Goal: Information Seeking & Learning: Learn about a topic

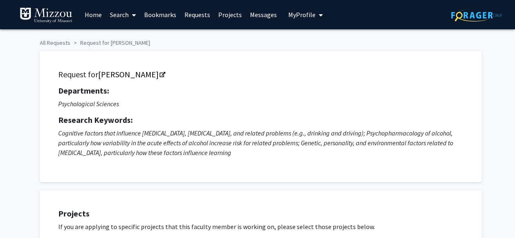
click at [93, 13] on link "Home" at bounding box center [93, 14] width 25 height 29
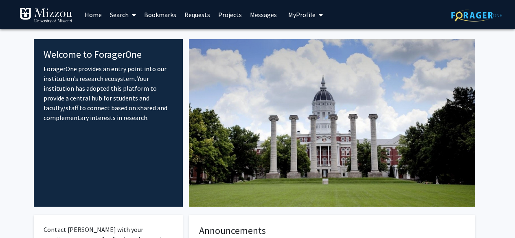
drag, startPoint x: 300, startPoint y: 14, endPoint x: 311, endPoint y: 55, distance: 42.5
click at [311, 55] on div "Skip navigation Home Search Bookmarks Requests Projects Messages My Profile [PE…" at bounding box center [257, 212] width 515 height 425
click at [226, 15] on link "Projects" at bounding box center [230, 14] width 32 height 29
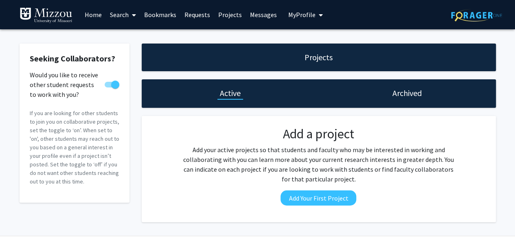
click at [127, 15] on link "Search" at bounding box center [123, 14] width 34 height 29
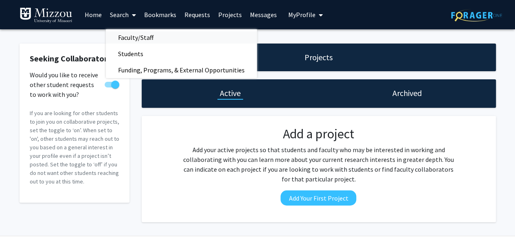
click at [148, 38] on span "Faculty/Staff" at bounding box center [136, 37] width 60 height 16
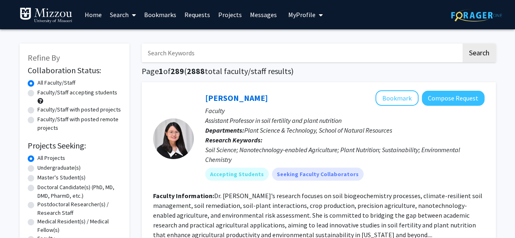
click at [71, 94] on label "Faculty/Staff accepting students" at bounding box center [77, 92] width 80 height 9
click at [43, 94] on input "Faculty/Staff accepting students" at bounding box center [39, 90] width 5 height 5
radio input "true"
click at [69, 168] on label "Undergraduate(s)" at bounding box center [58, 168] width 43 height 9
click at [43, 168] on input "Undergraduate(s)" at bounding box center [39, 166] width 5 height 5
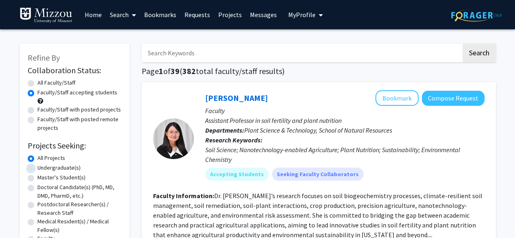
radio input "true"
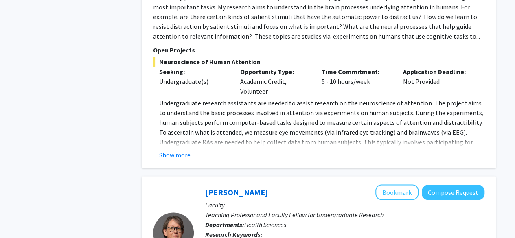
scroll to position [596, 0]
click at [177, 157] on button "Show more" at bounding box center [174, 156] width 31 height 10
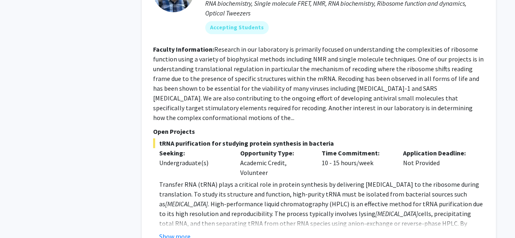
scroll to position [1587, 0]
click at [168, 231] on button "Show more" at bounding box center [174, 236] width 31 height 10
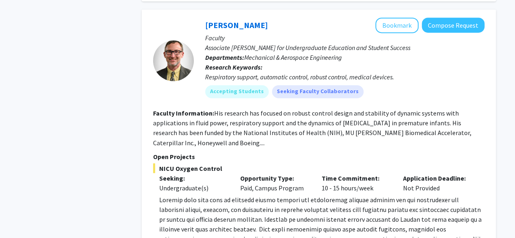
scroll to position [3790, 0]
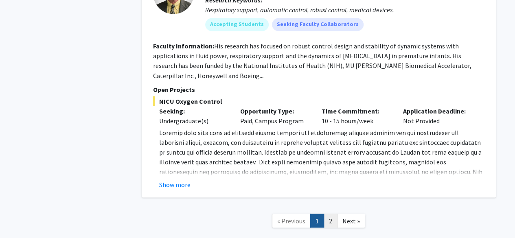
click at [333, 214] on link "2" at bounding box center [331, 221] width 14 height 14
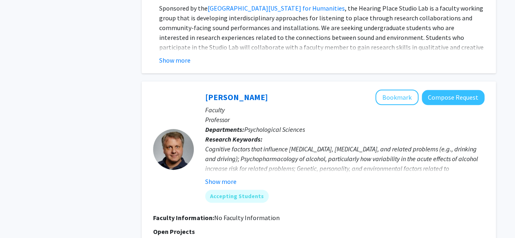
scroll to position [1991, 0]
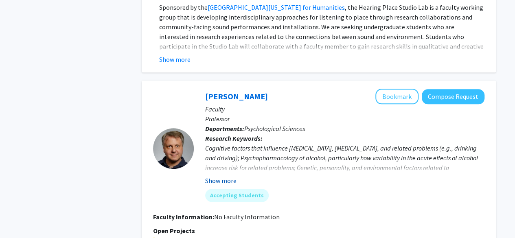
click at [218, 176] on button "Show more" at bounding box center [220, 181] width 31 height 10
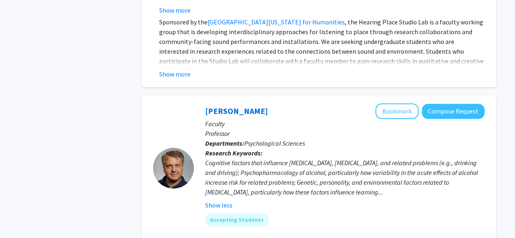
scroll to position [1976, 0]
click at [401, 103] on button "Bookmark" at bounding box center [397, 110] width 43 height 15
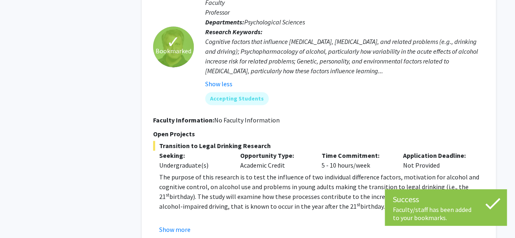
scroll to position [2098, 0]
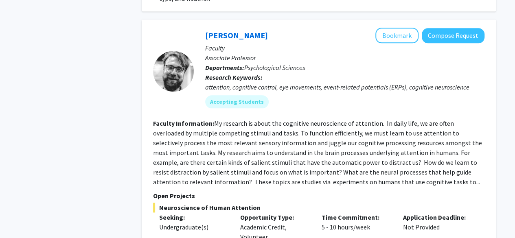
scroll to position [460, 0]
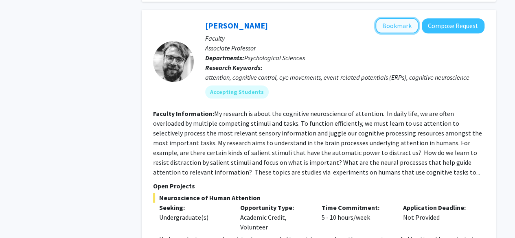
click at [394, 31] on button "Bookmark" at bounding box center [397, 25] width 43 height 15
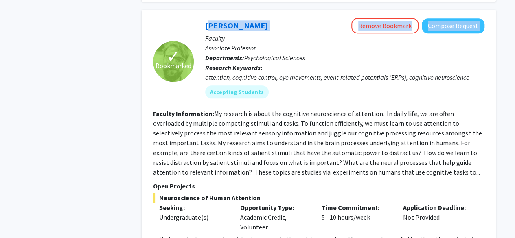
drag, startPoint x: 198, startPoint y: 24, endPoint x: 286, endPoint y: 26, distance: 88.5
click at [286, 26] on div "[PERSON_NAME] Remove Bookmark Compose Request Faculty Associate Professor Depar…" at bounding box center [339, 61] width 291 height 87
copy div "[PERSON_NAME] Remove Bookmark Compose Request"
click at [308, 86] on div "Accepting Students" at bounding box center [345, 92] width 283 height 16
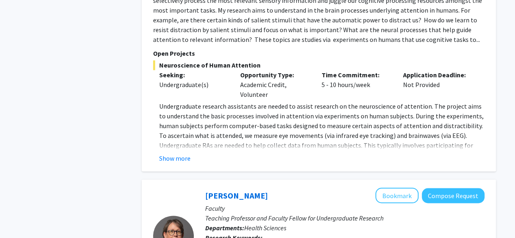
scroll to position [595, 0]
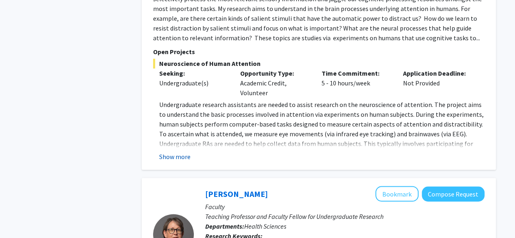
click at [172, 160] on button "Show more" at bounding box center [174, 157] width 31 height 10
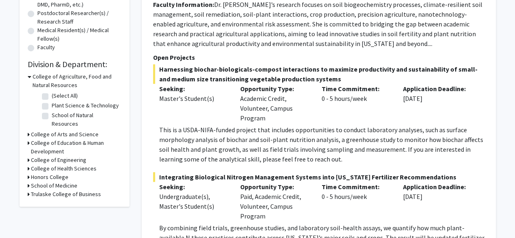
scroll to position [0, 0]
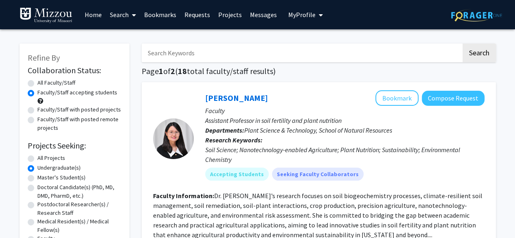
click at [156, 18] on link "Bookmarks" at bounding box center [160, 14] width 40 height 29
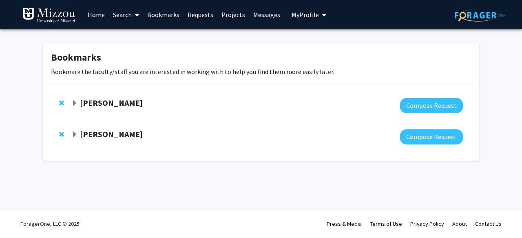
click at [119, 103] on strong "[PERSON_NAME]" at bounding box center [111, 103] width 63 height 10
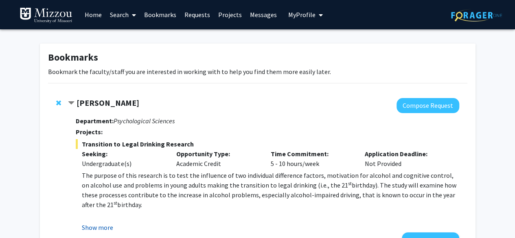
click at [108, 226] on button "Show more" at bounding box center [97, 228] width 31 height 10
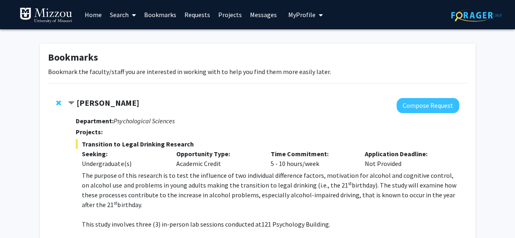
click at [60, 100] on span "Remove Denis McCarthy from bookmarks" at bounding box center [58, 103] width 5 height 7
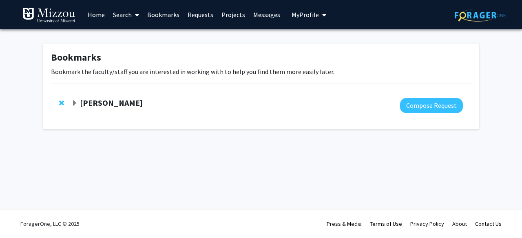
click at [135, 11] on span at bounding box center [135, 15] width 7 height 29
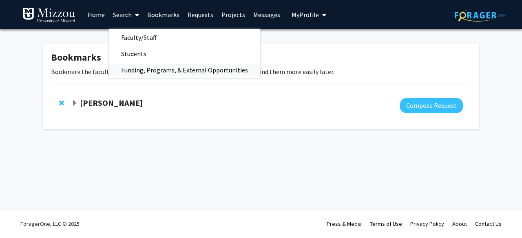
click at [170, 74] on span "Funding, Programs, & External Opportunities" at bounding box center [184, 70] width 151 height 16
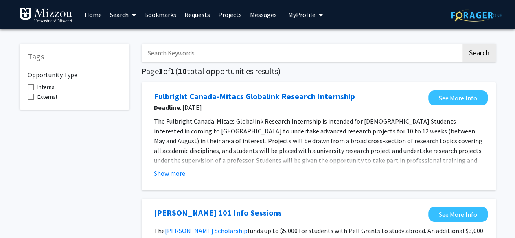
click at [43, 86] on span "Internal" at bounding box center [46, 87] width 18 height 10
click at [31, 90] on input "Internal" at bounding box center [31, 90] width 0 height 0
checkbox input "true"
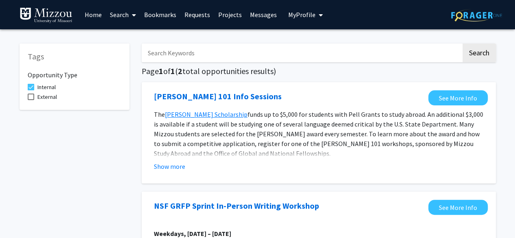
click at [161, 14] on link "Bookmarks" at bounding box center [160, 14] width 40 height 29
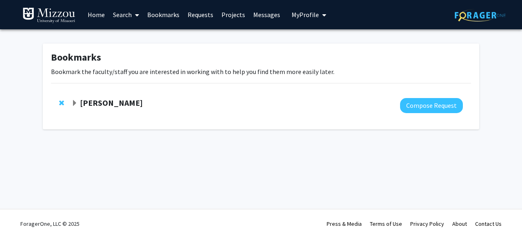
click at [124, 14] on link "Search" at bounding box center [126, 14] width 34 height 29
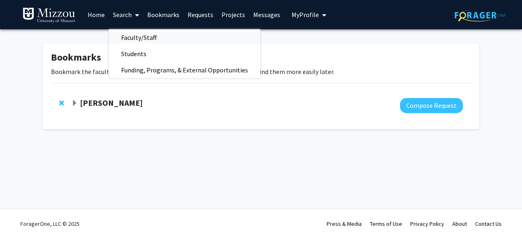
click at [134, 37] on span "Faculty/Staff" at bounding box center [139, 37] width 60 height 16
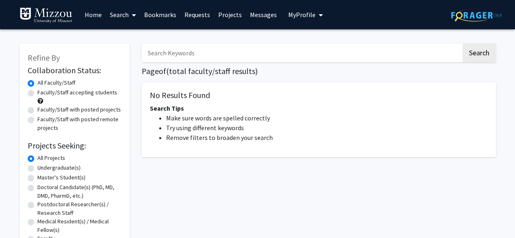
click at [106, 94] on label "Faculty/Staff accepting students" at bounding box center [77, 92] width 80 height 9
click at [43, 94] on input "Faculty/Staff accepting students" at bounding box center [39, 90] width 5 height 5
radio input "true"
click at [97, 110] on label "Faculty/Staff with posted projects" at bounding box center [79, 110] width 84 height 9
click at [43, 110] on input "Faculty/Staff with posted projects" at bounding box center [39, 108] width 5 height 5
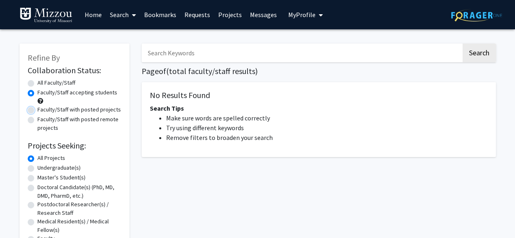
radio input "true"
click at [61, 167] on label "Undergraduate(s)" at bounding box center [58, 168] width 43 height 9
click at [43, 167] on input "Undergraduate(s)" at bounding box center [39, 166] width 5 height 5
radio input "true"
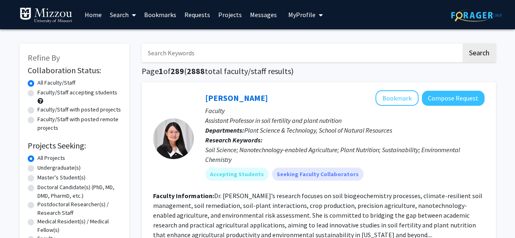
click at [69, 94] on label "Faculty/Staff accepting students" at bounding box center [77, 92] width 80 height 9
click at [43, 94] on input "Faculty/Staff accepting students" at bounding box center [39, 90] width 5 height 5
radio input "true"
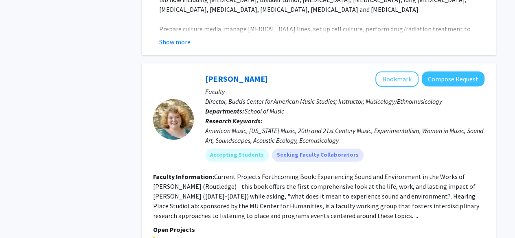
scroll to position [3762, 0]
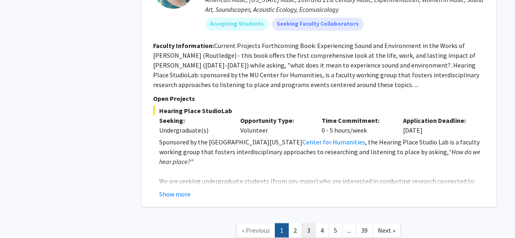
click at [307, 223] on link "3" at bounding box center [309, 230] width 14 height 14
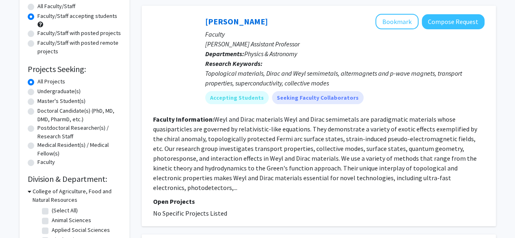
scroll to position [75, 0]
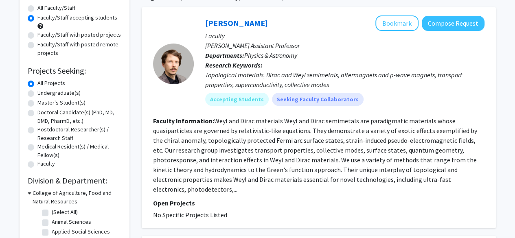
click at [63, 95] on label "Undergraduate(s)" at bounding box center [58, 93] width 43 height 9
click at [43, 94] on input "Undergraduate(s)" at bounding box center [39, 91] width 5 height 5
radio input "true"
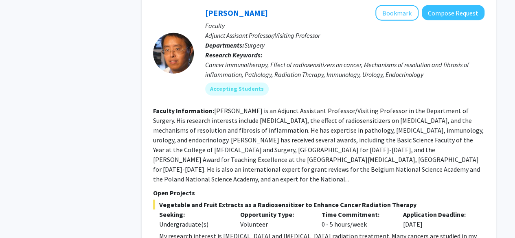
scroll to position [2549, 0]
